Goal: Task Accomplishment & Management: Manage account settings

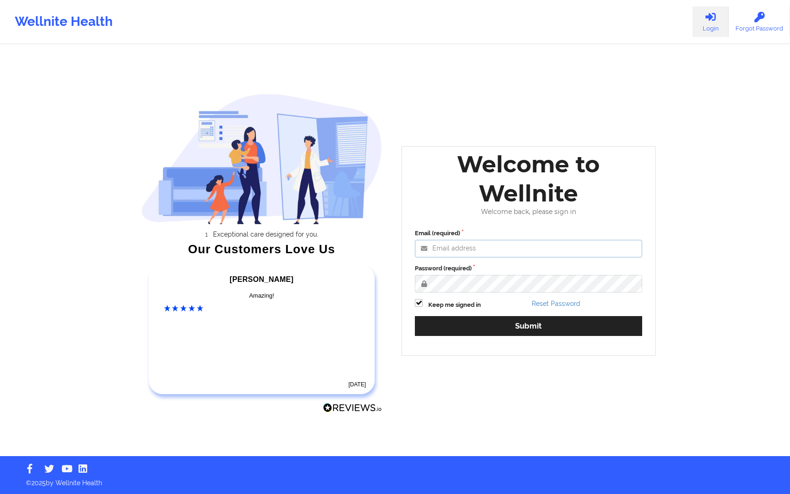
click at [585, 250] on input "Email (required)" at bounding box center [528, 249] width 227 height 18
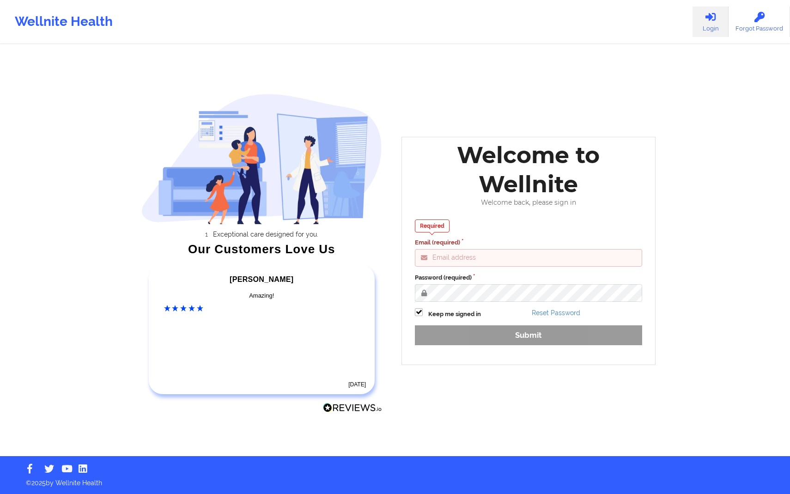
type input "[PERSON_NAME][EMAIL_ADDRESS][DOMAIN_NAME]"
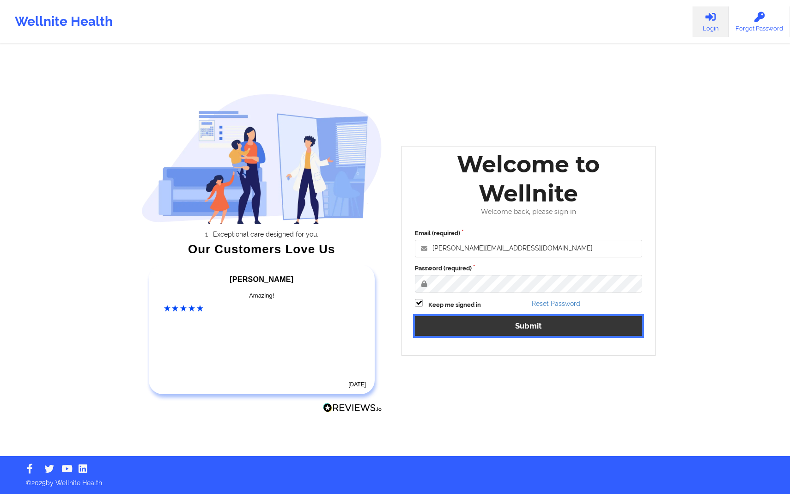
click at [513, 328] on button "Submit" at bounding box center [528, 326] width 227 height 20
